Goal: Task Accomplishment & Management: Use online tool/utility

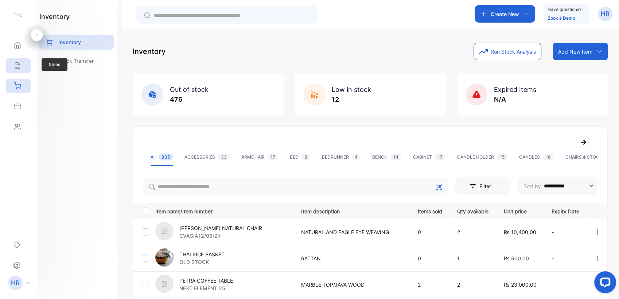
click at [21, 68] on div "Sales" at bounding box center [18, 65] width 25 height 15
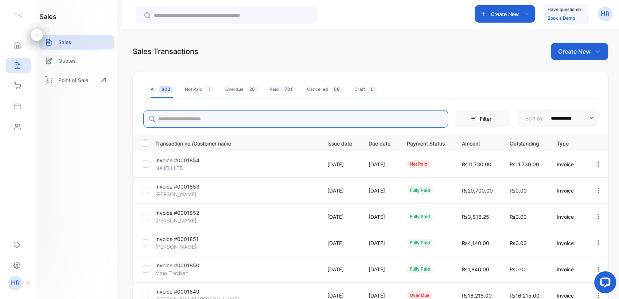
click at [231, 121] on input "search" at bounding box center [295, 118] width 305 height 17
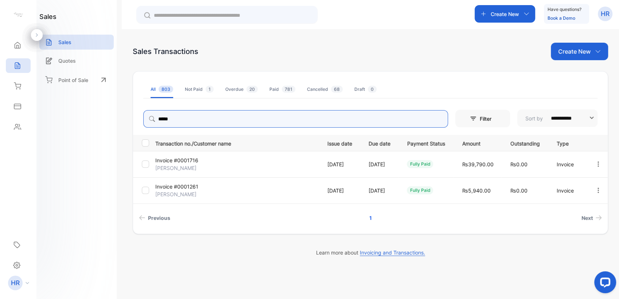
type input "*****"
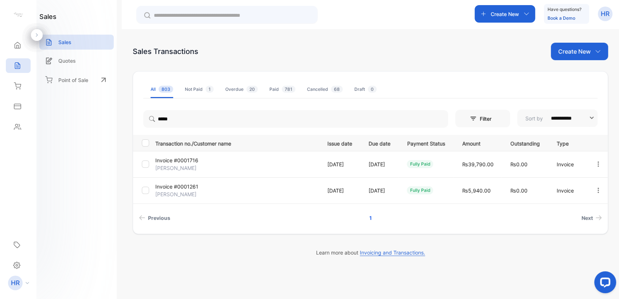
click at [182, 156] on p "Invoice #0001716" at bounding box center [182, 160] width 54 height 8
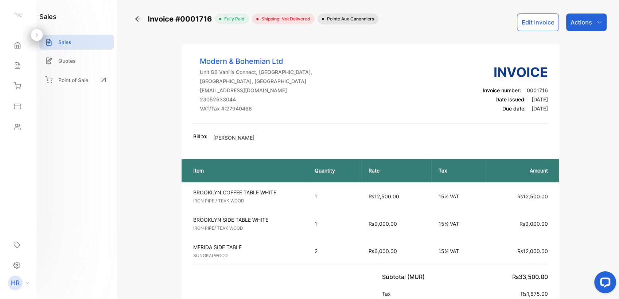
click at [592, 26] on div "Actions" at bounding box center [586, 21] width 40 height 17
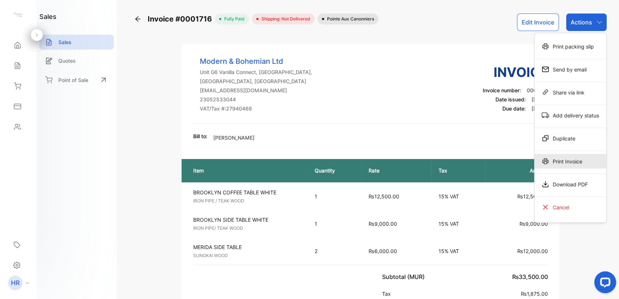
click at [560, 165] on div "Print Invoice" at bounding box center [570, 161] width 72 height 15
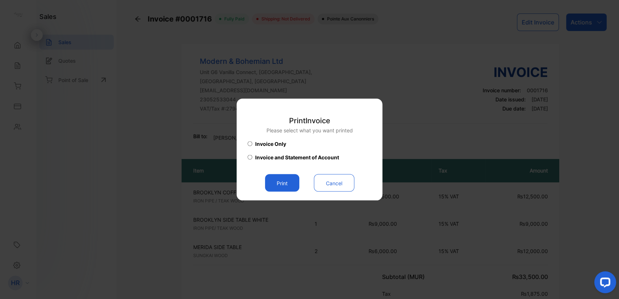
click at [280, 190] on button "Print" at bounding box center [282, 182] width 34 height 17
